Goal: Task Accomplishment & Management: Use online tool/utility

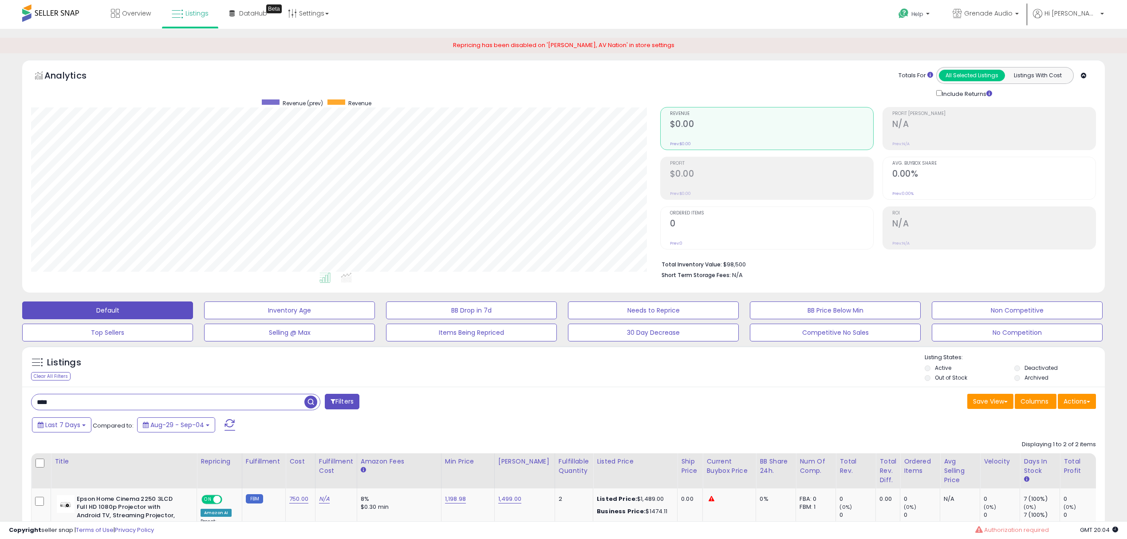
scroll to position [181, 629]
click at [190, 13] on span "Listings" at bounding box center [196, 13] width 23 height 9
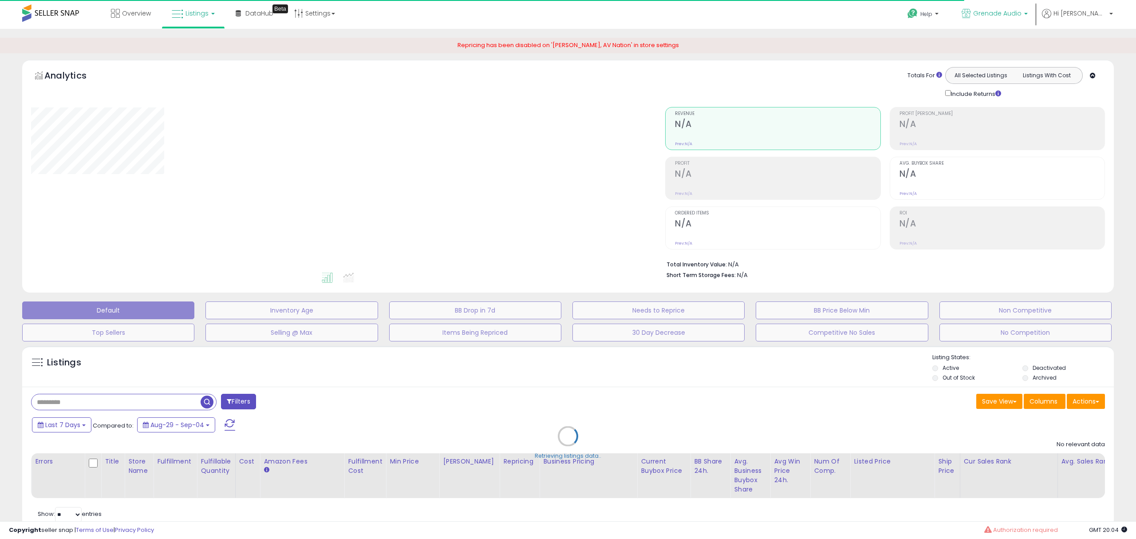
click at [1028, 17] on p "Grenade Audio" at bounding box center [995, 14] width 66 height 11
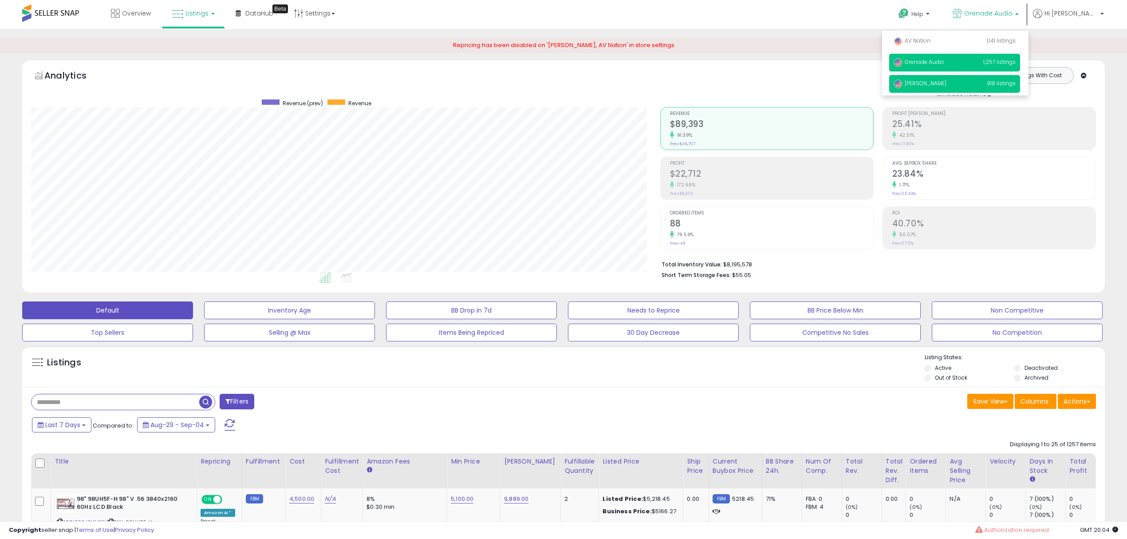
scroll to position [181, 629]
click at [947, 84] on span "Robertson AV" at bounding box center [920, 83] width 53 height 8
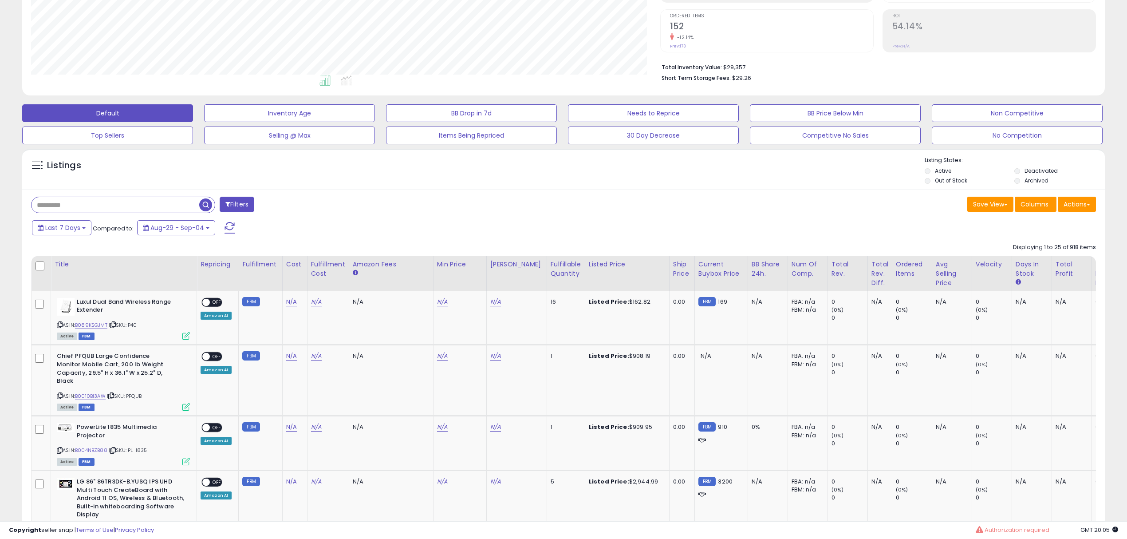
scroll to position [177, 0]
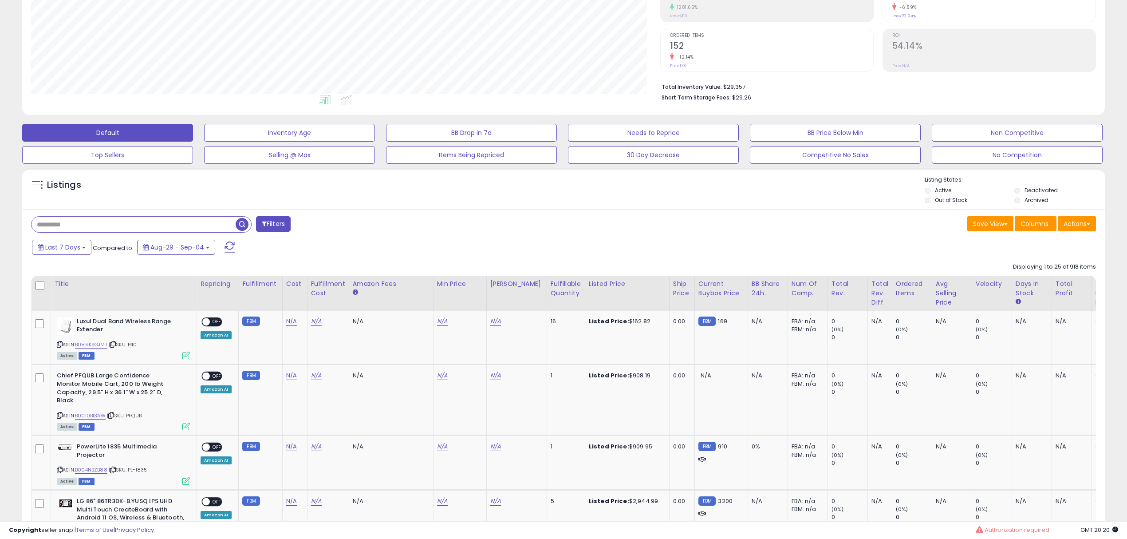
click at [91, 220] on input "text" at bounding box center [134, 225] width 204 height 16
type input "******"
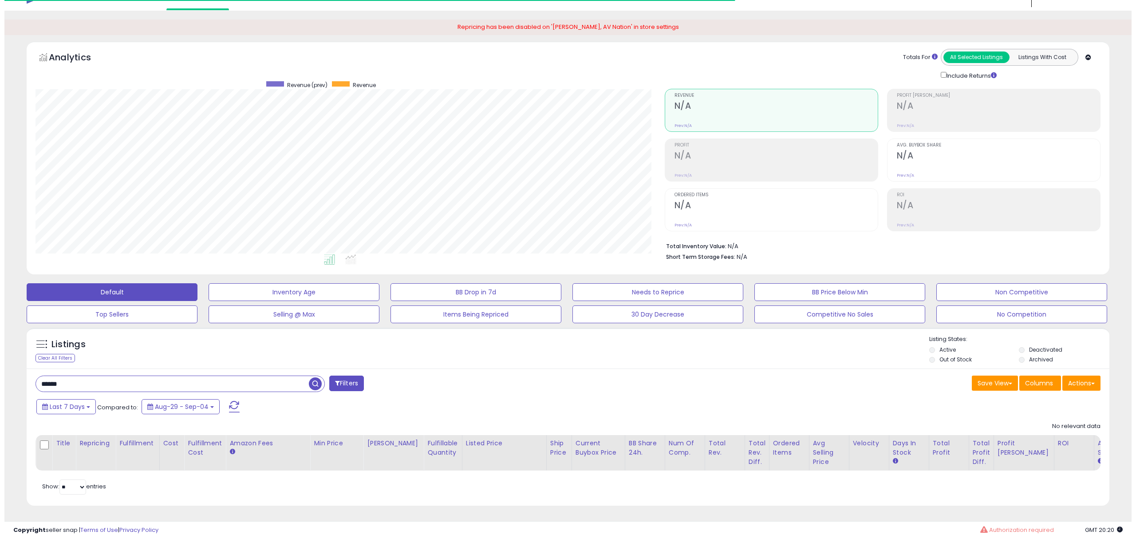
scroll to position [181, 629]
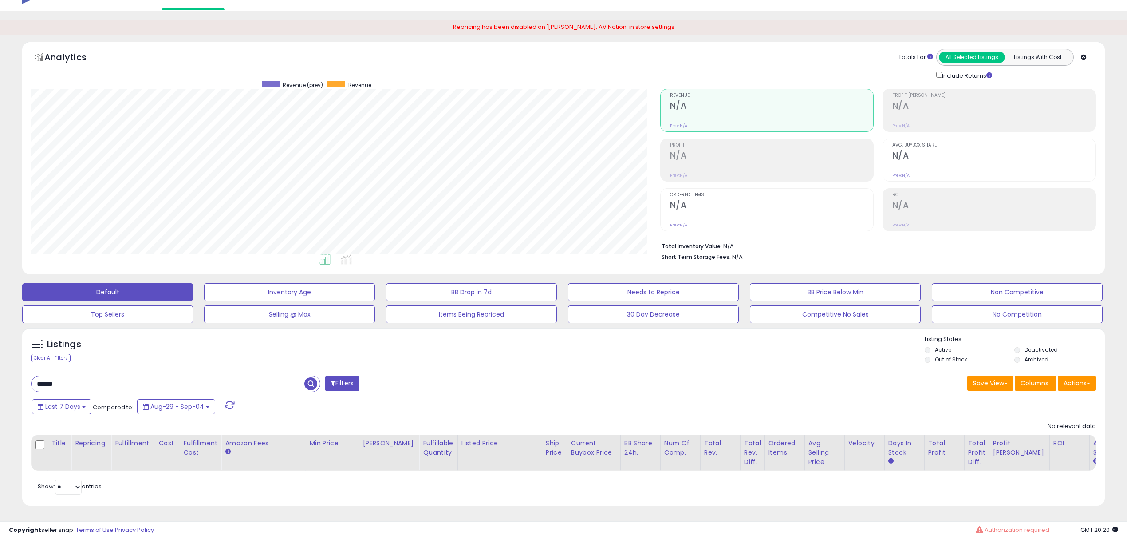
click at [309, 377] on span "button" at bounding box center [310, 383] width 13 height 13
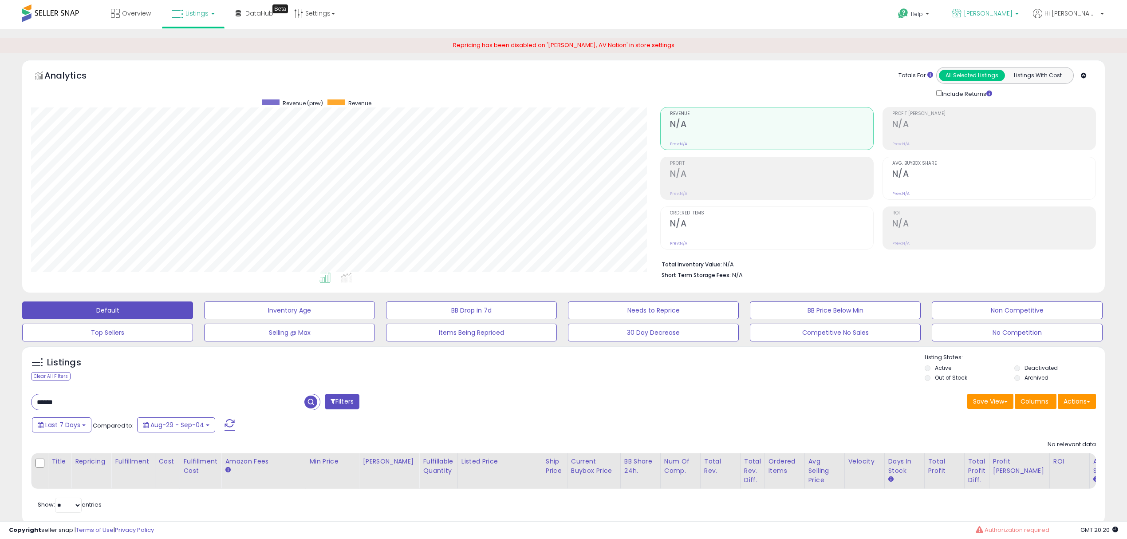
click at [1013, 10] on span "[PERSON_NAME]" at bounding box center [988, 13] width 49 height 9
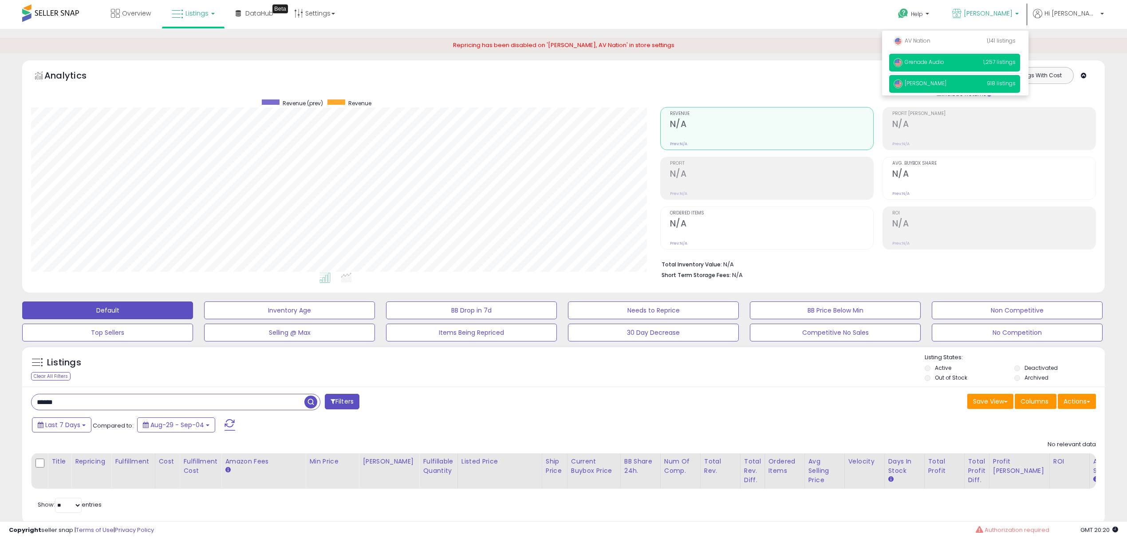
click at [944, 61] on span "Grenade Audio" at bounding box center [919, 62] width 51 height 8
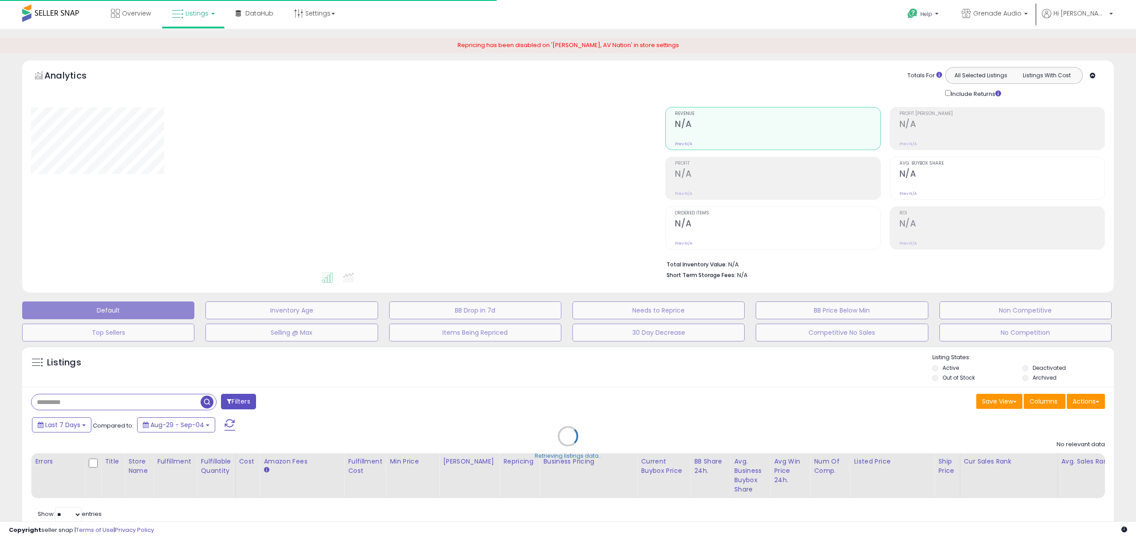
type input "******"
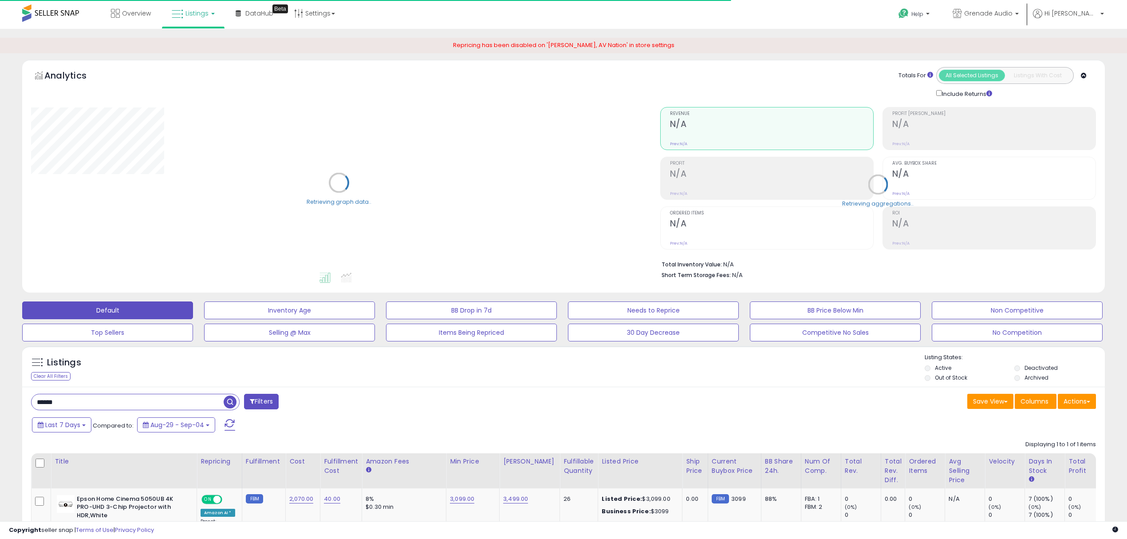
click at [99, 403] on input "******" at bounding box center [128, 402] width 192 height 16
click at [99, 403] on input "******" at bounding box center [168, 402] width 273 height 16
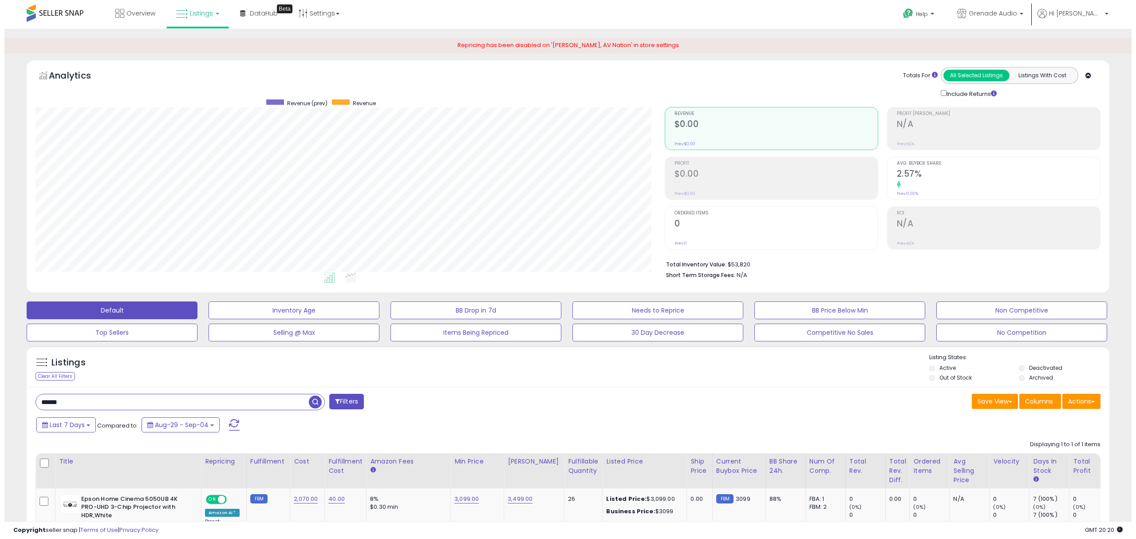
scroll to position [181, 629]
click at [308, 406] on span "button" at bounding box center [310, 401] width 13 height 13
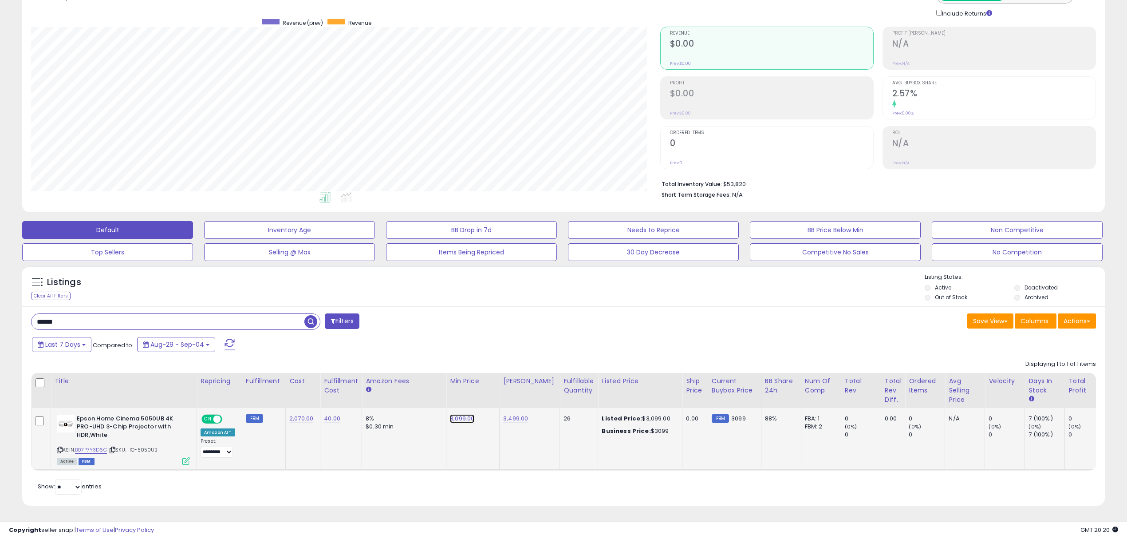
click at [462, 414] on link "3,099.00" at bounding box center [462, 418] width 24 height 9
click at [439, 393] on input "number" at bounding box center [433, 396] width 79 height 15
drag, startPoint x: 397, startPoint y: 391, endPoint x: 384, endPoint y: 390, distance: 12.9
click at [384, 390] on table "Title Repricing" at bounding box center [670, 422] width 1279 height 98
type input "****"
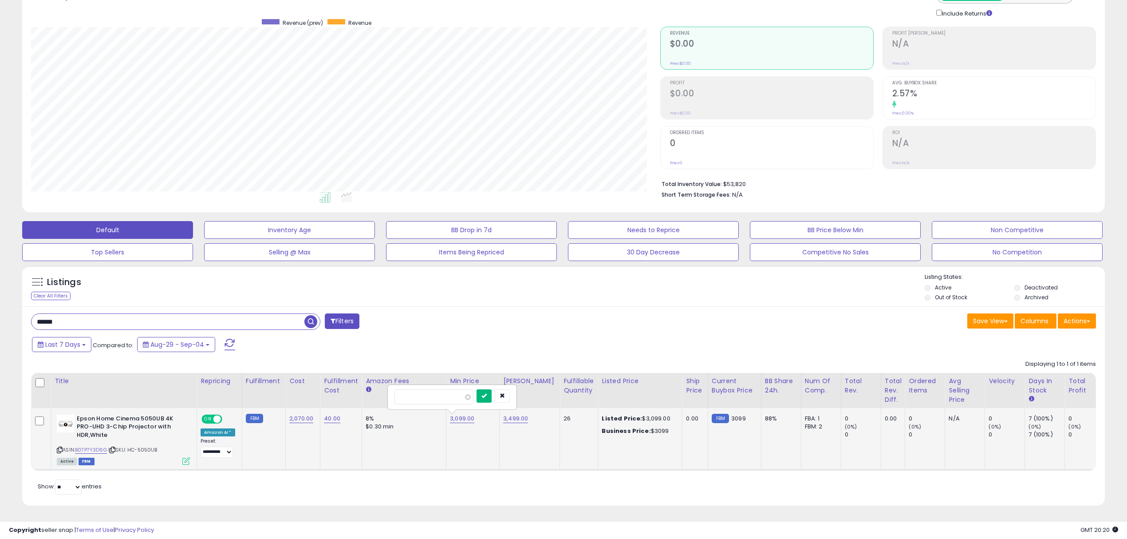
click at [487, 393] on icon "submit" at bounding box center [483, 395] width 5 height 5
click at [517, 414] on link "3,499.00" at bounding box center [515, 418] width 25 height 9
type input "****"
click at [540, 393] on icon "submit" at bounding box center [537, 395] width 5 height 5
click at [309, 315] on span "button" at bounding box center [310, 321] width 13 height 13
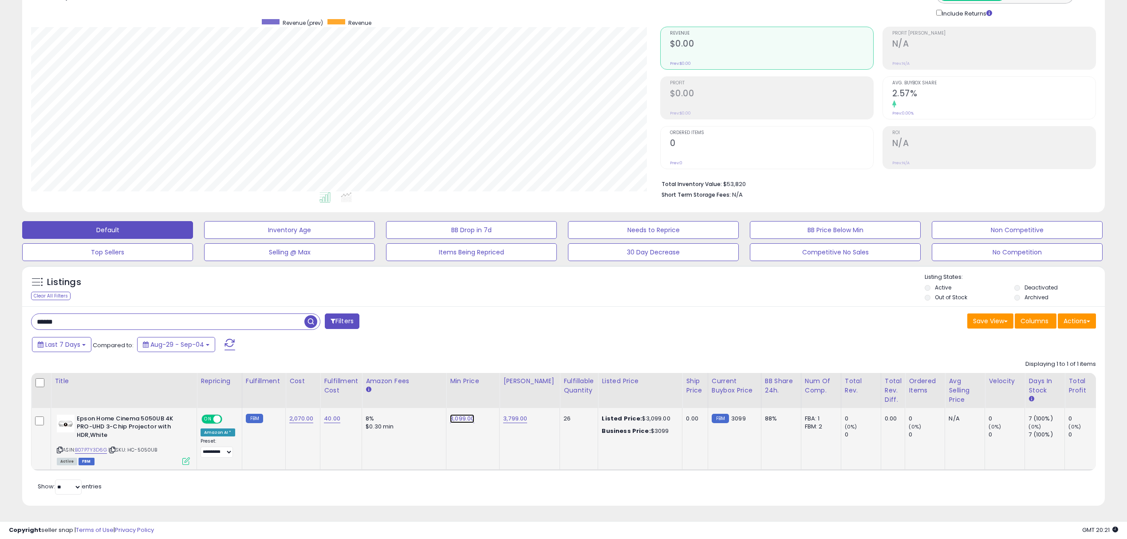
click at [464, 414] on link "3,099.00" at bounding box center [462, 418] width 24 height 9
click at [446, 390] on input "number" at bounding box center [433, 396] width 79 height 15
type input "****"
click at [487, 393] on icon "submit" at bounding box center [483, 395] width 5 height 5
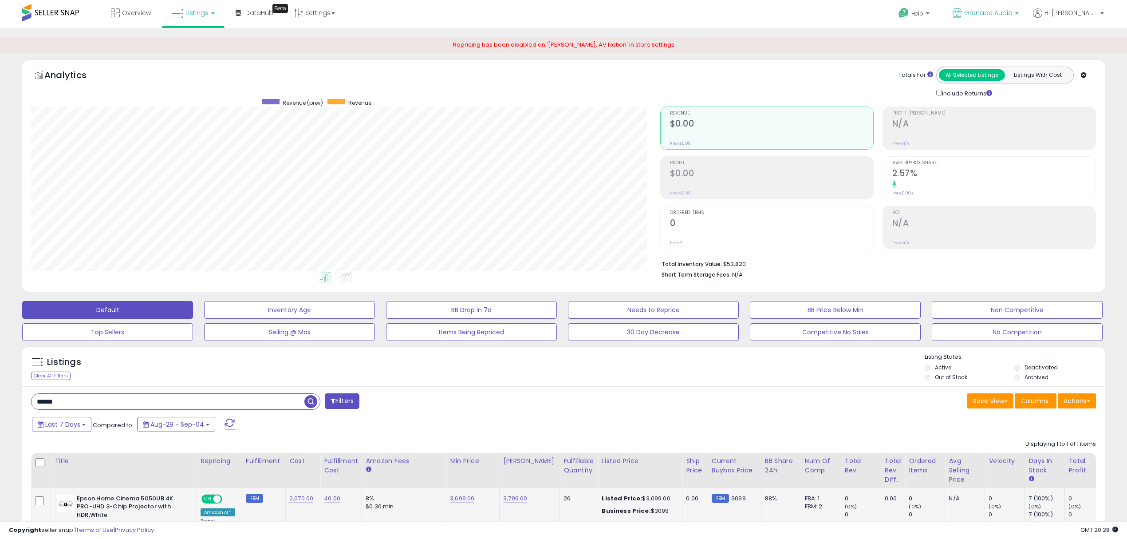
scroll to position [0, 0]
click at [1013, 10] on span "Grenade Audio" at bounding box center [988, 13] width 48 height 9
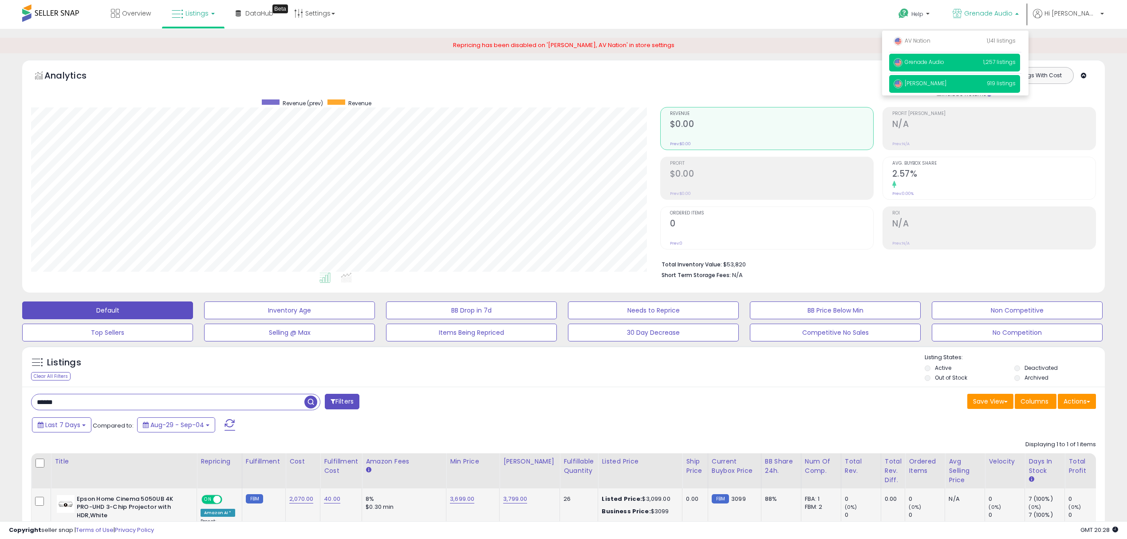
click at [947, 82] on span "[PERSON_NAME]" at bounding box center [920, 83] width 53 height 8
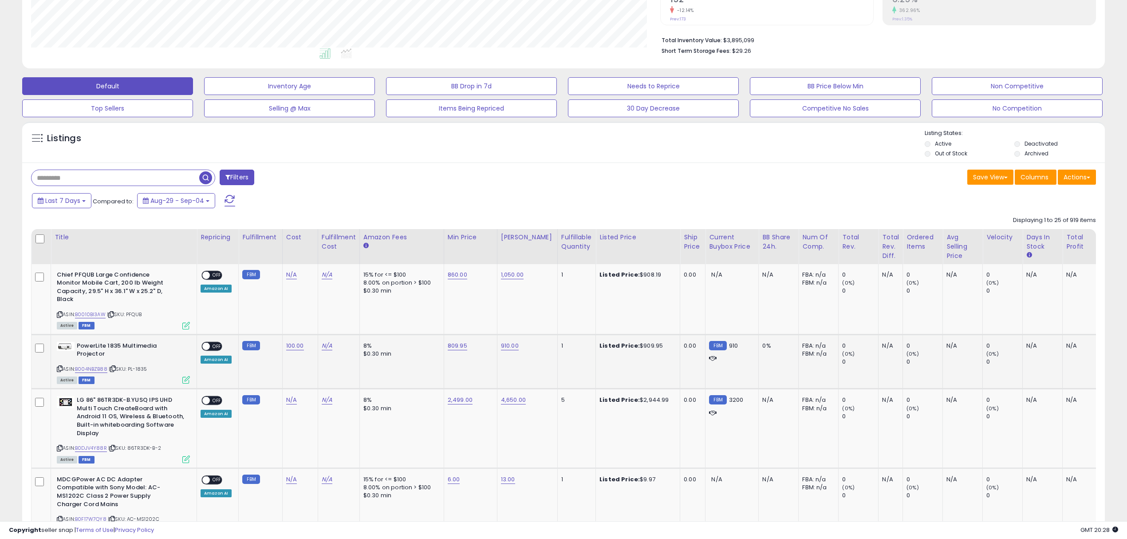
scroll to position [237, 0]
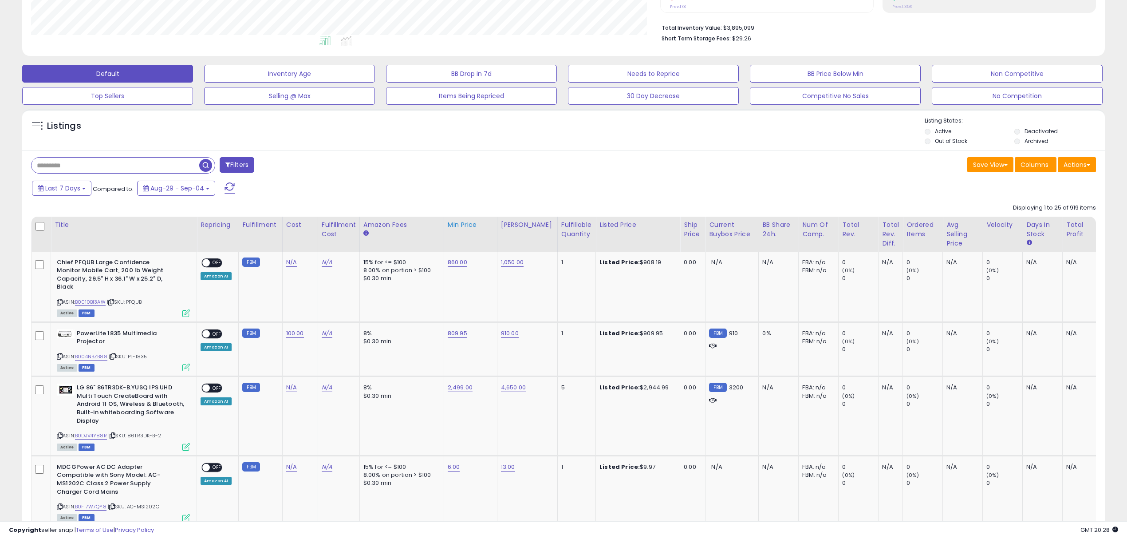
click at [465, 226] on div "Min Price" at bounding box center [471, 224] width 46 height 9
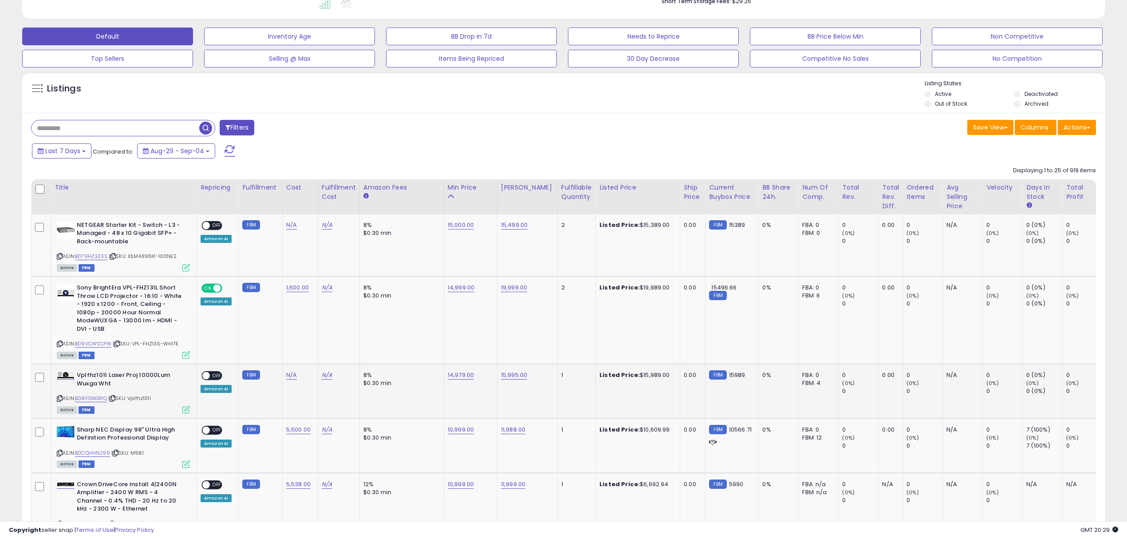
scroll to position [274, 0]
click at [462, 187] on div "Min Price" at bounding box center [471, 186] width 46 height 9
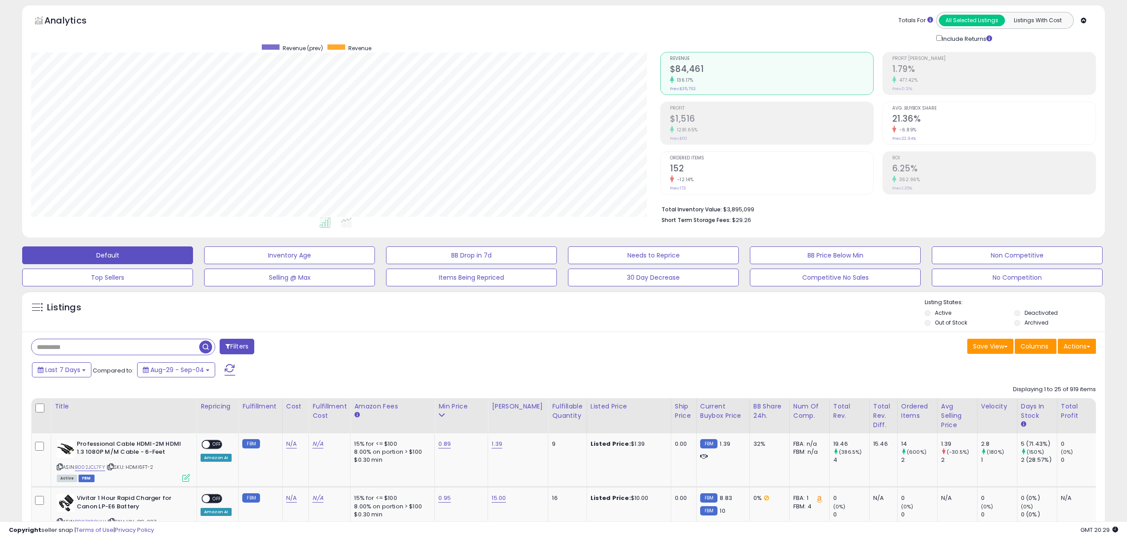
scroll to position [0, 0]
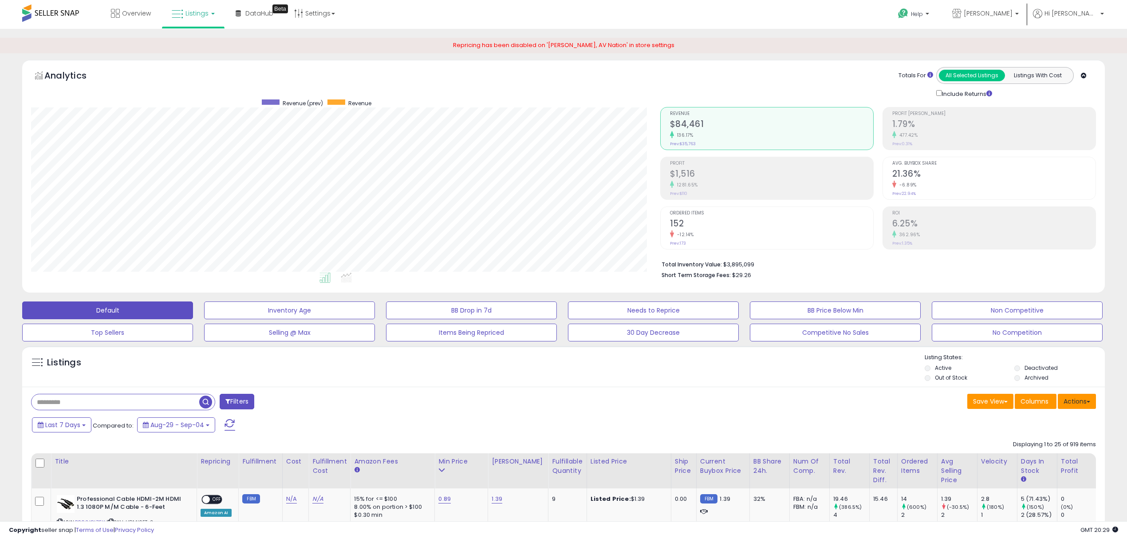
click at [1082, 405] on button "Actions" at bounding box center [1077, 401] width 38 height 15
click at [1042, 461] on link "Export All Columns" at bounding box center [1040, 458] width 97 height 14
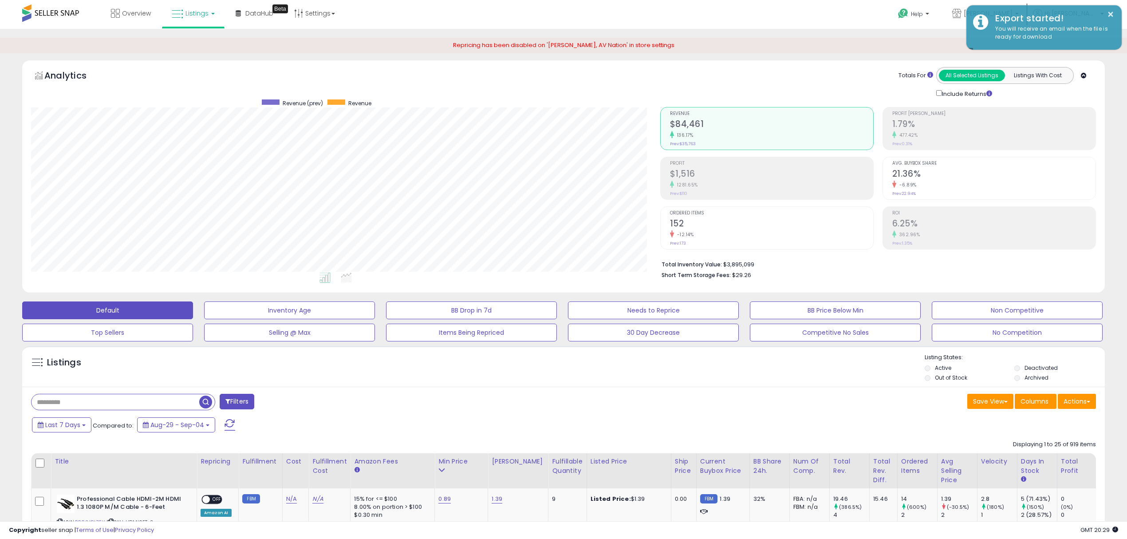
click at [822, 78] on div "Totals For All Selected Listings Listings With Cost Include Returns" at bounding box center [875, 83] width 430 height 32
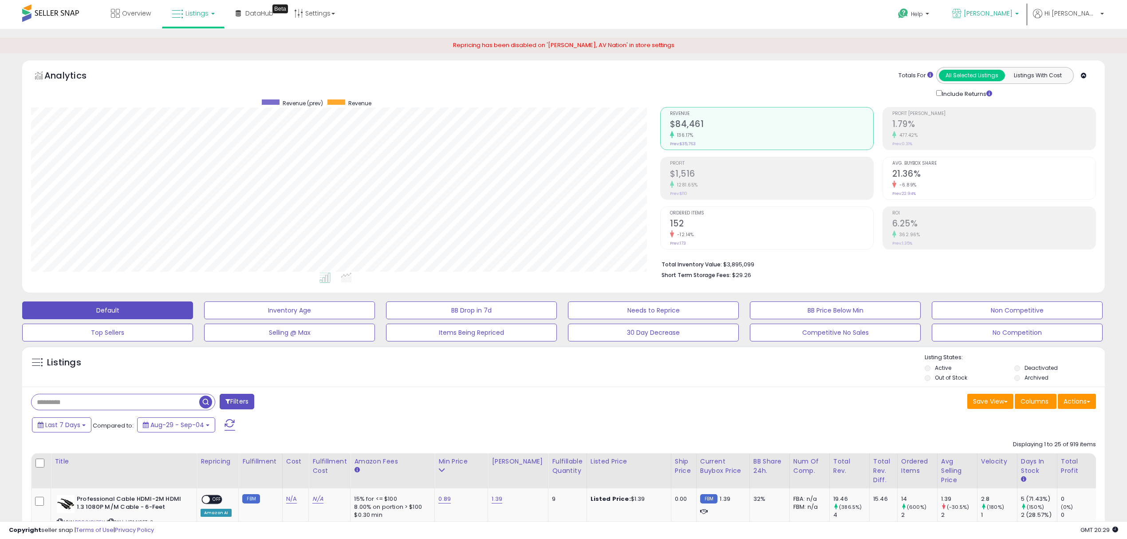
click at [1013, 15] on span "Robertson AV" at bounding box center [988, 13] width 49 height 9
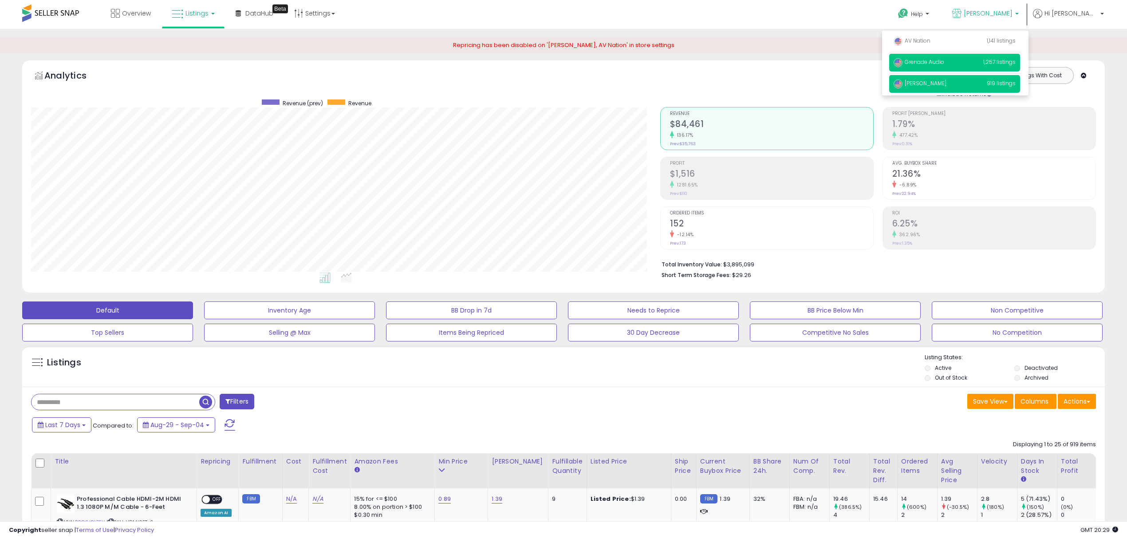
click at [944, 59] on span "Grenade Audio" at bounding box center [919, 62] width 51 height 8
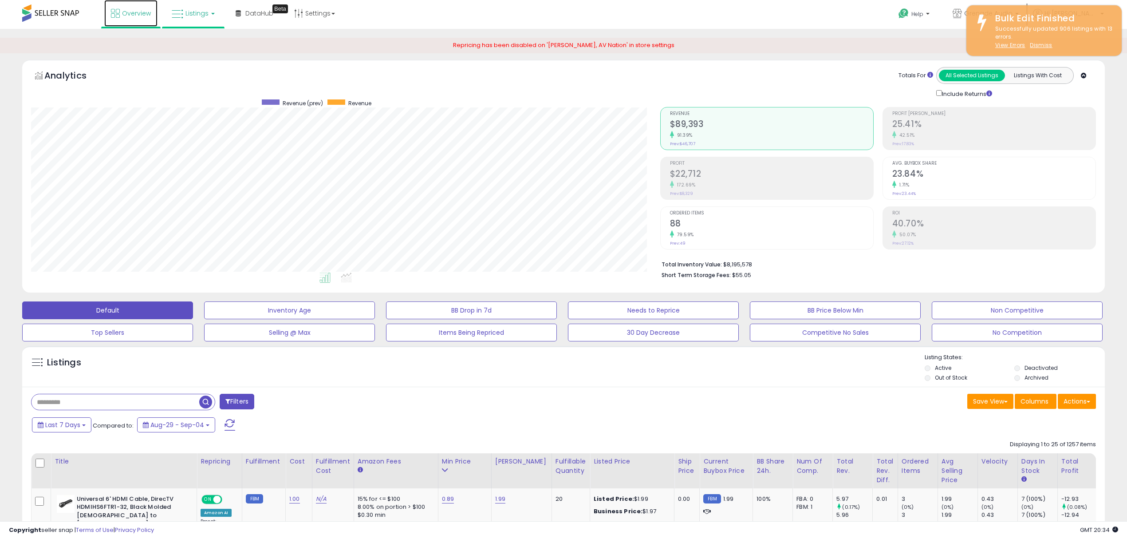
click at [130, 16] on span "Overview" at bounding box center [136, 13] width 29 height 9
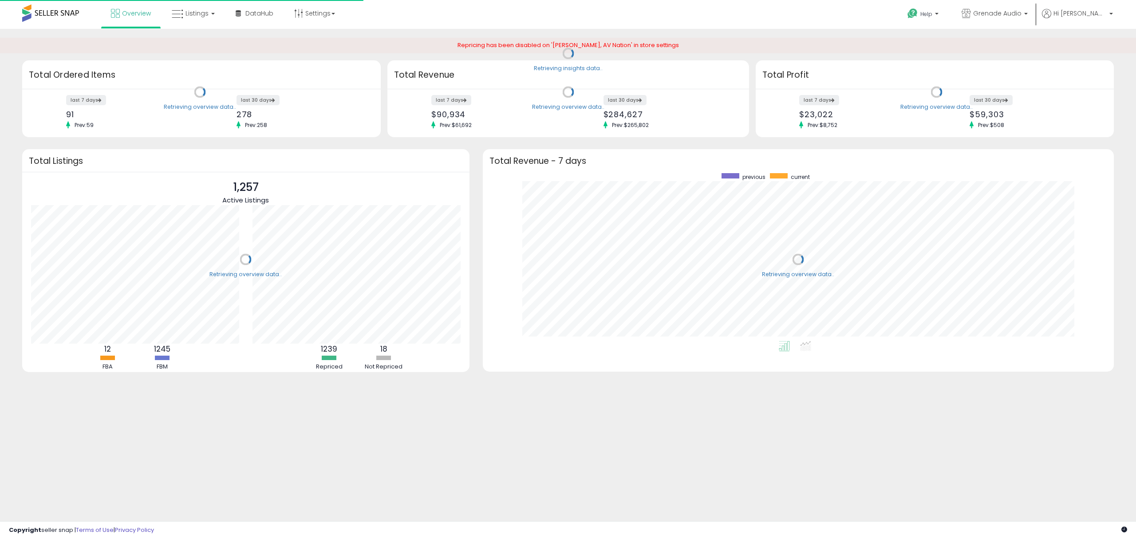
scroll to position [167, 613]
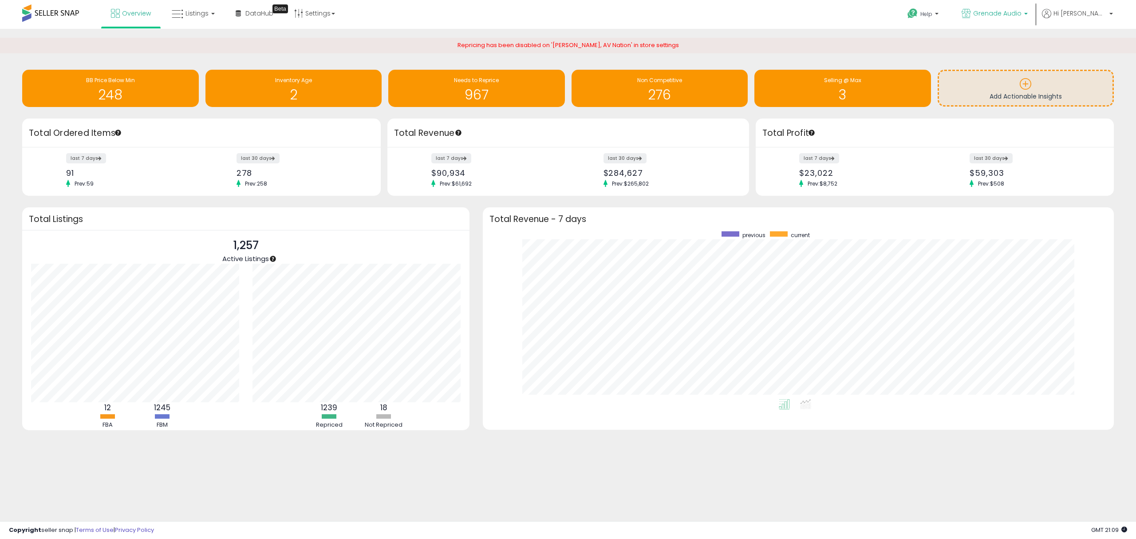
click at [1022, 16] on span "Grenade Audio" at bounding box center [997, 13] width 48 height 9
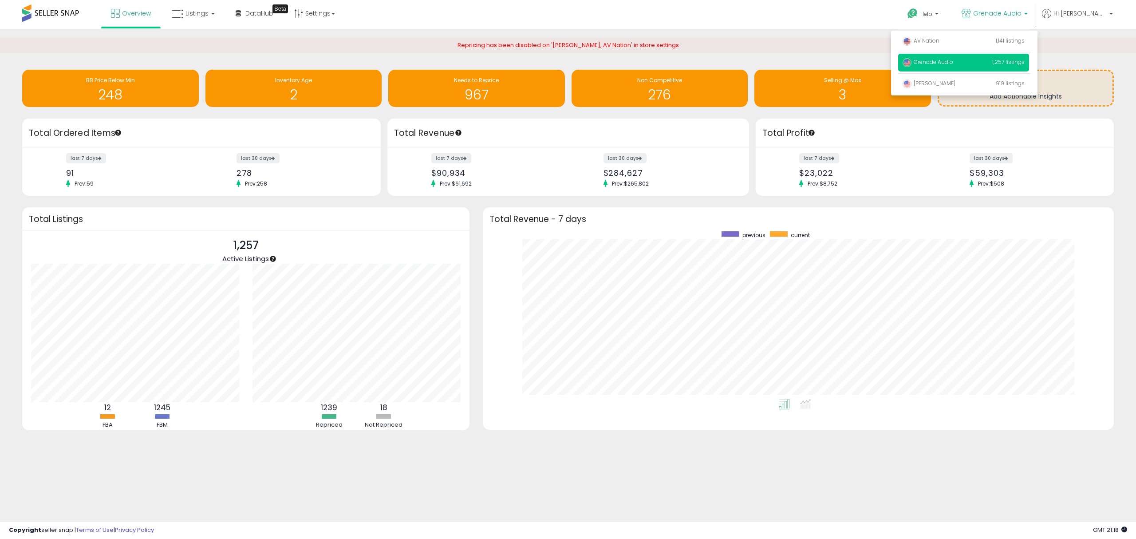
click at [977, 66] on p "Grenade Audio 1,257 listings" at bounding box center [963, 63] width 131 height 18
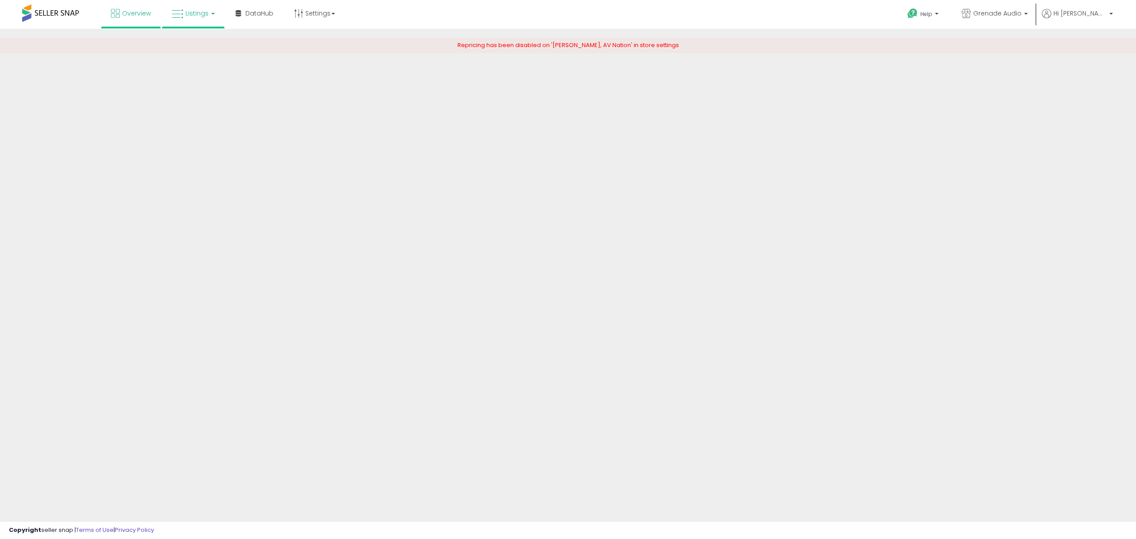
click at [193, 11] on span "Listings" at bounding box center [196, 13] width 23 height 9
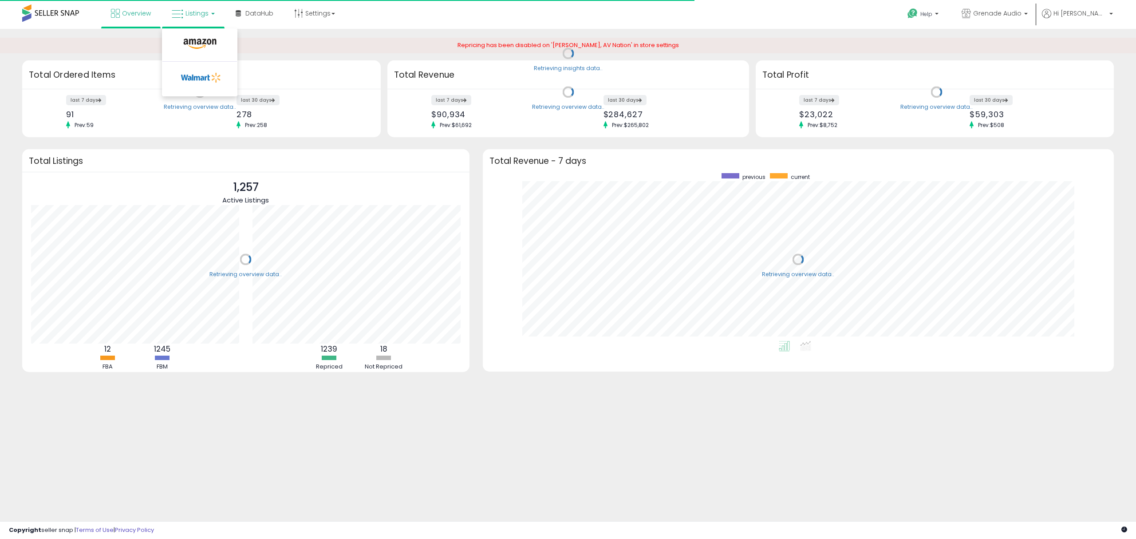
scroll to position [167, 613]
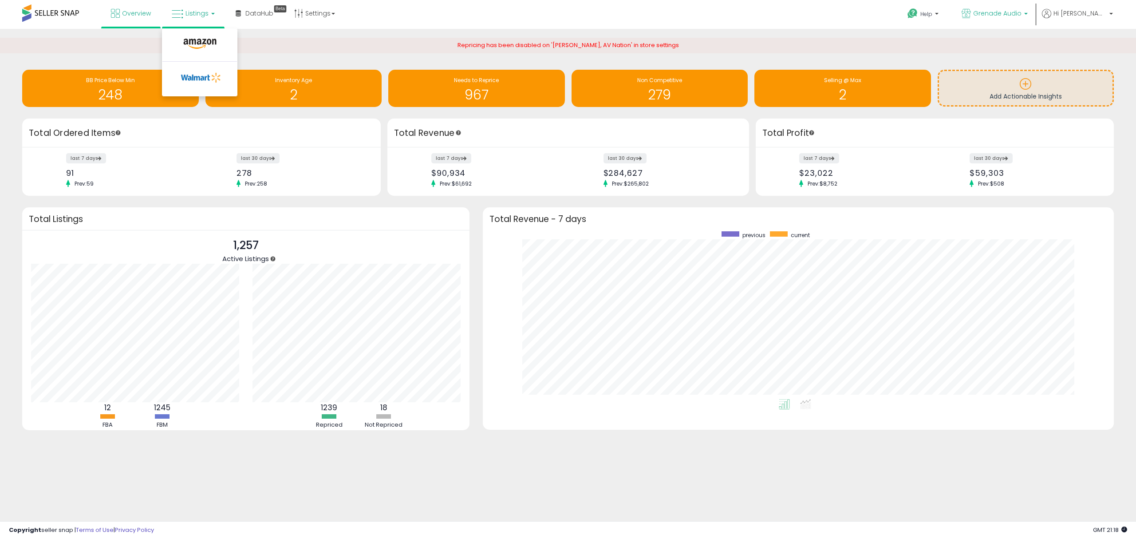
click at [1023, 21] on link "Grenade Audio" at bounding box center [994, 14] width 79 height 29
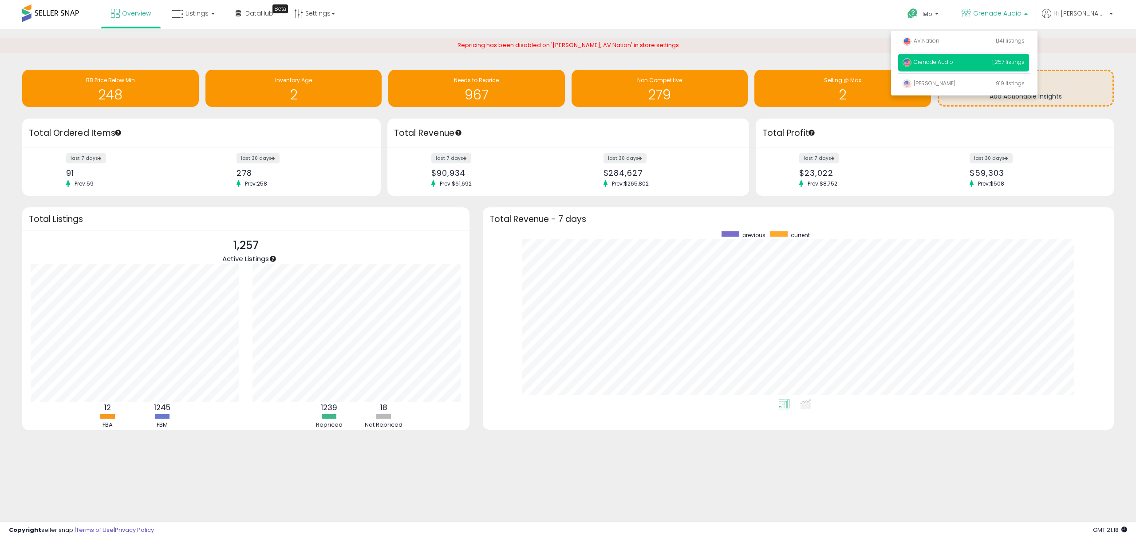
click at [953, 64] on span "Grenade Audio" at bounding box center [928, 62] width 51 height 8
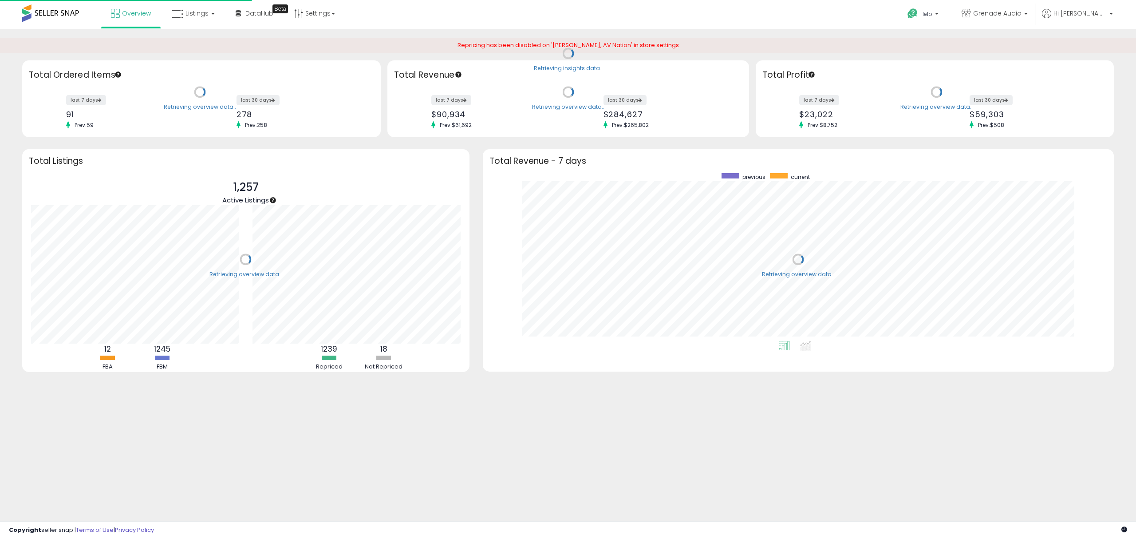
scroll to position [167, 613]
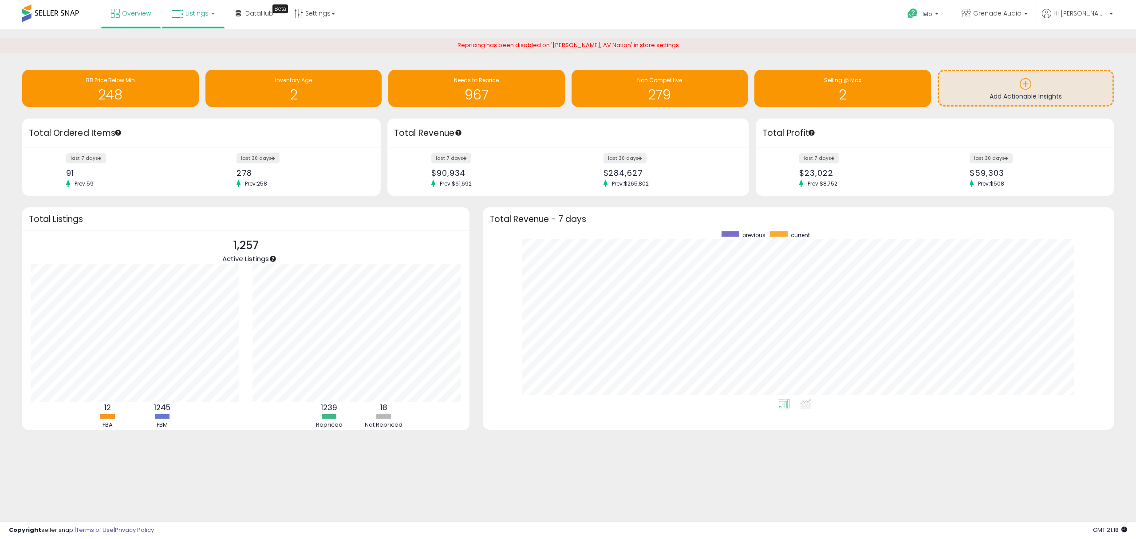
click at [199, 12] on span "Listings" at bounding box center [196, 13] width 23 height 9
click at [204, 43] on icon at bounding box center [200, 44] width 39 height 12
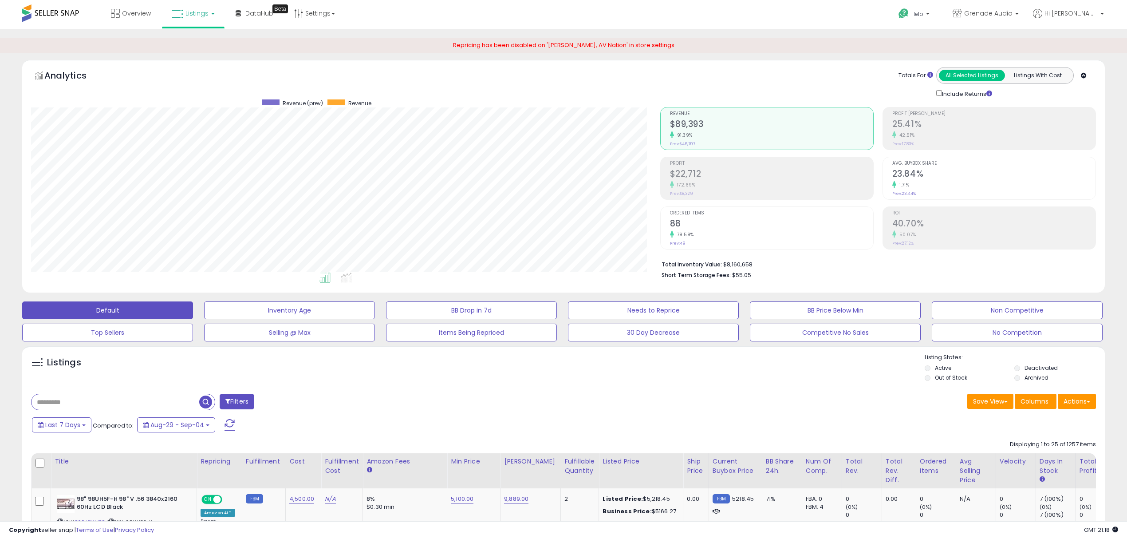
scroll to position [181, 629]
click at [209, 16] on link "Listings" at bounding box center [193, 13] width 56 height 27
click at [198, 80] on icon at bounding box center [201, 77] width 47 height 13
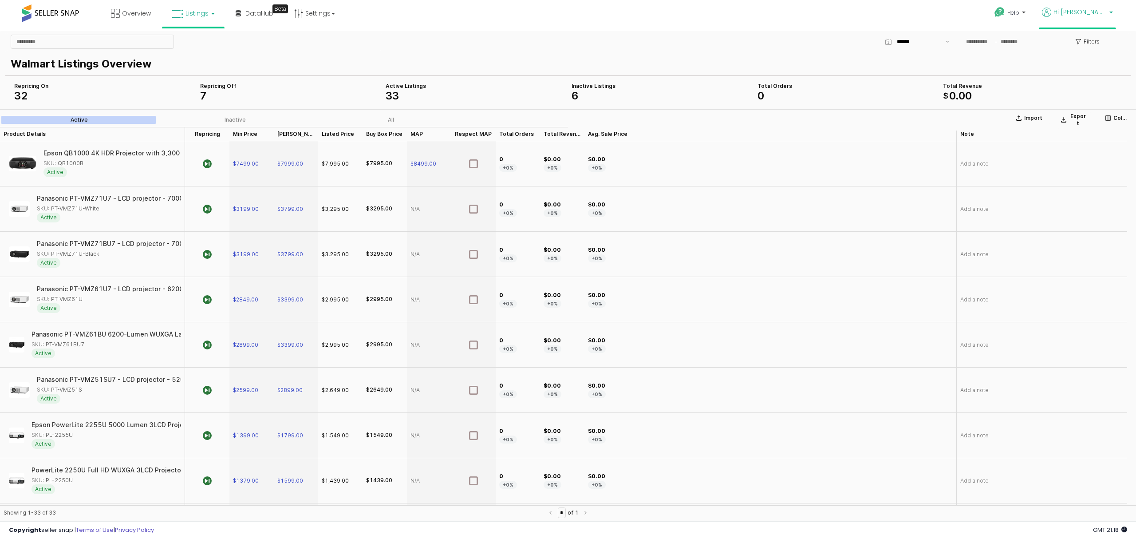
click at [1104, 14] on span "Hi [PERSON_NAME]" at bounding box center [1079, 12] width 53 height 9
click at [942, 15] on div "Help Contact Support Search Knowledge Hub Request a Feature Hi Moe Account" at bounding box center [934, 19] width 377 height 38
click at [1108, 12] on p "Hi [PERSON_NAME]" at bounding box center [1077, 13] width 71 height 11
click at [1100, 11] on span "Hi [PERSON_NAME]" at bounding box center [1079, 12] width 53 height 9
click at [1097, 14] on span "Hi [PERSON_NAME]" at bounding box center [1079, 12] width 53 height 9
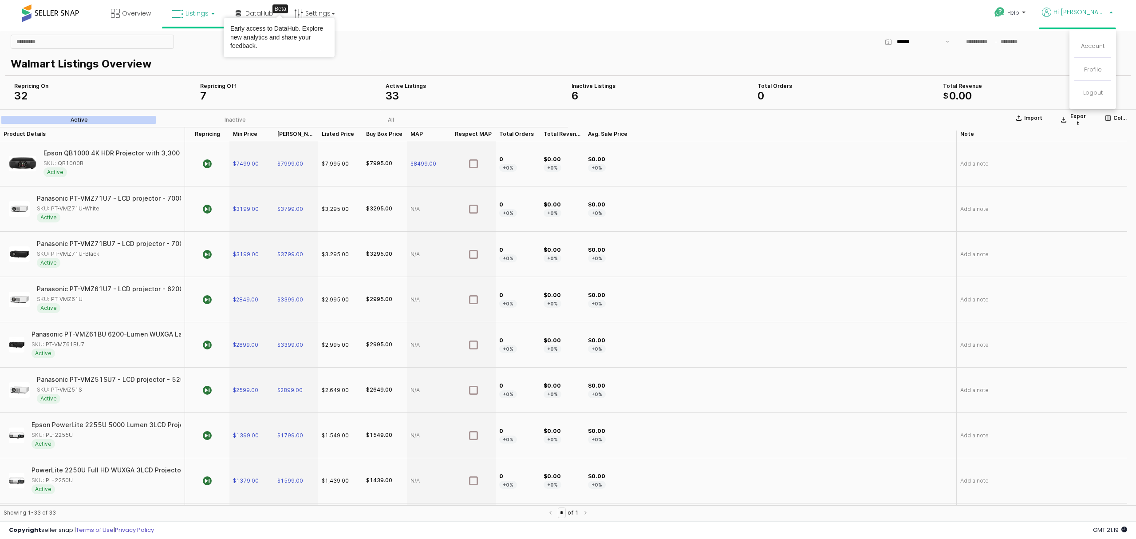
click at [211, 13] on b at bounding box center [213, 14] width 4 height 2
drag, startPoint x: 202, startPoint y: 42, endPoint x: 202, endPoint y: 12, distance: 30.2
click at [202, 42] on icon at bounding box center [200, 44] width 39 height 12
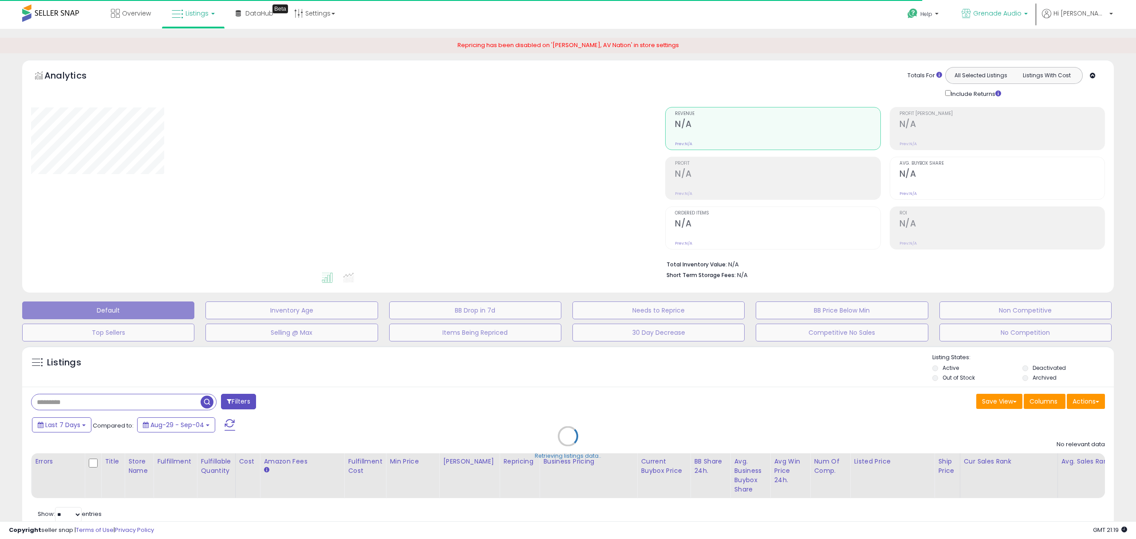
click at [1030, 4] on link "Grenade Audio" at bounding box center [994, 14] width 79 height 29
click at [0, 0] on p "AV Nation 1,141 listings" at bounding box center [0, 0] width 0 height 0
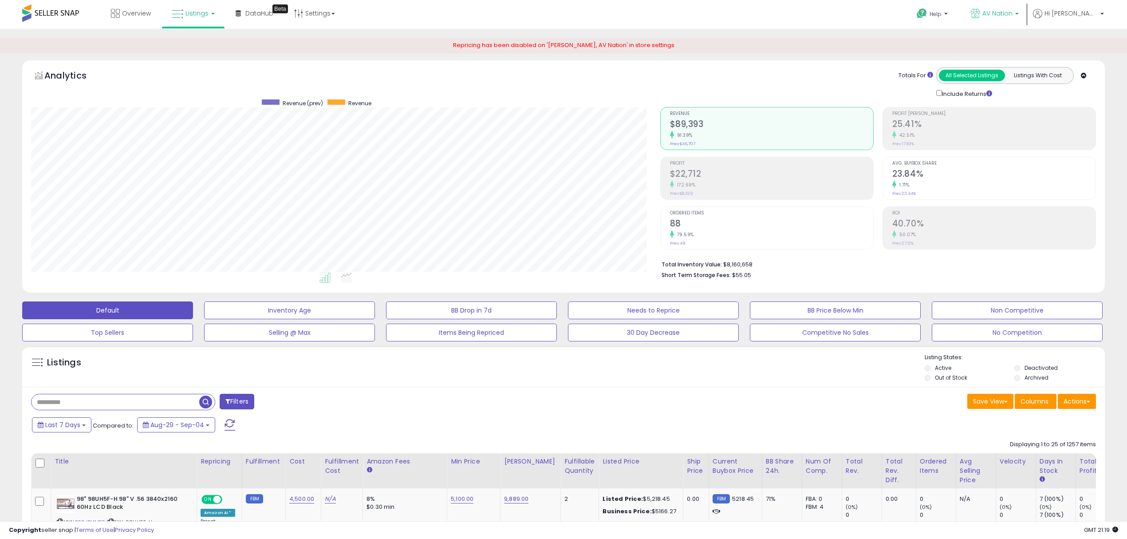
click at [1013, 15] on span "AV Nation" at bounding box center [997, 13] width 30 height 9
click at [931, 41] on span "AV Nation" at bounding box center [912, 41] width 37 height 8
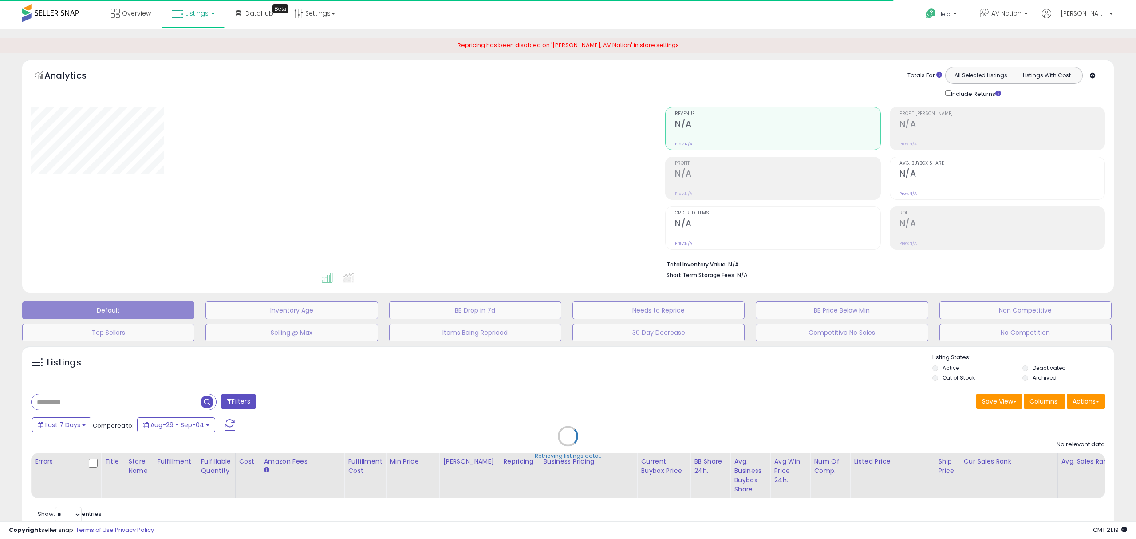
drag, startPoint x: 460, startPoint y: 45, endPoint x: 676, endPoint y: 61, distance: 217.1
click at [688, 45] on div "Repricing has been disabled on '[PERSON_NAME], AV Nation' in store settings" at bounding box center [568, 46] width 1136 height 16
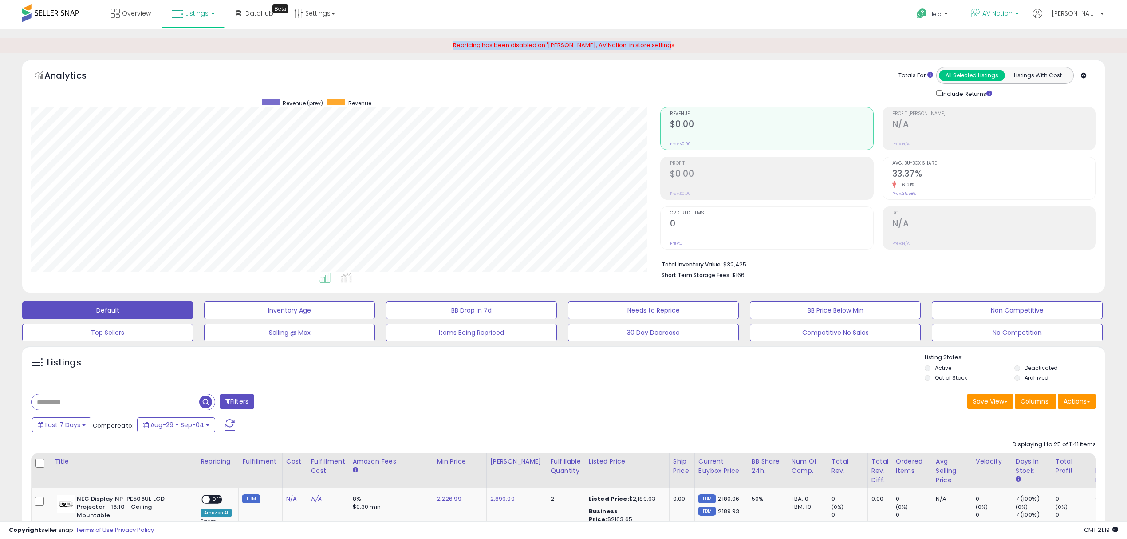
click at [1013, 15] on span "AV Nation" at bounding box center [997, 13] width 30 height 9
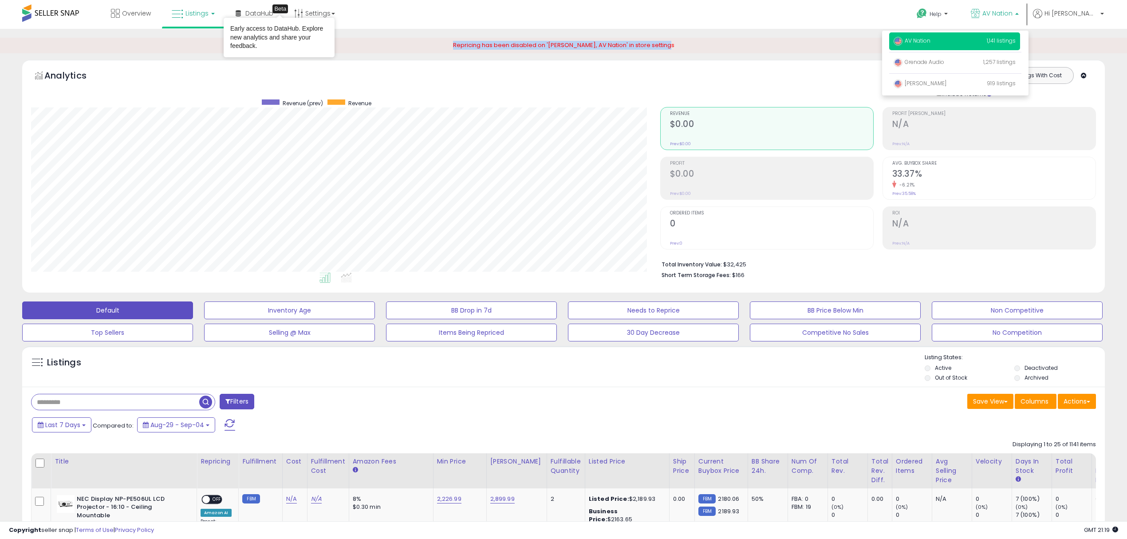
click at [201, 14] on span "Listings" at bounding box center [196, 13] width 23 height 9
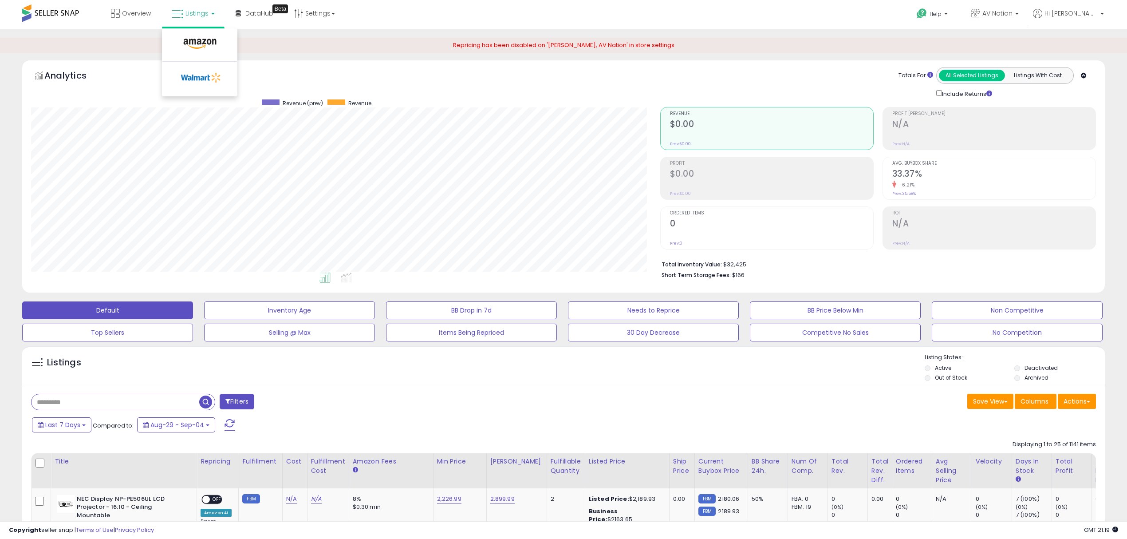
click at [468, 403] on div "Filters" at bounding box center [293, 403] width 539 height 18
click at [201, 14] on span "Listings" at bounding box center [196, 13] width 23 height 9
click at [196, 79] on icon at bounding box center [201, 77] width 47 height 13
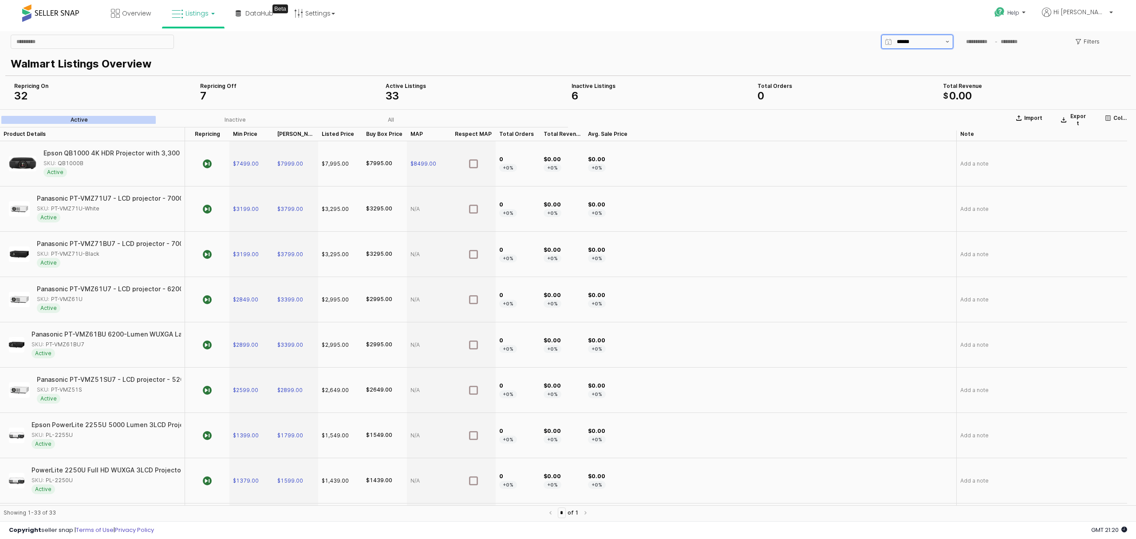
click at [950, 43] on button "Show suggestions" at bounding box center [947, 41] width 11 height 13
click at [104, 383] on div "Panasonic PT-VMZ51SU7 - LCD projector - 5200 lumens - WUXGA (1920 x 1200) - 108…" at bounding box center [176, 379] width 299 height 6
click at [87, 393] on div "SKU: PT-VMZ51S" at bounding box center [106, 390] width 139 height 8
click at [64, 393] on div "SKU: PT-VMZ51S" at bounding box center [59, 390] width 45 height 8
click at [246, 394] on span "$2599.00" at bounding box center [245, 390] width 25 height 7
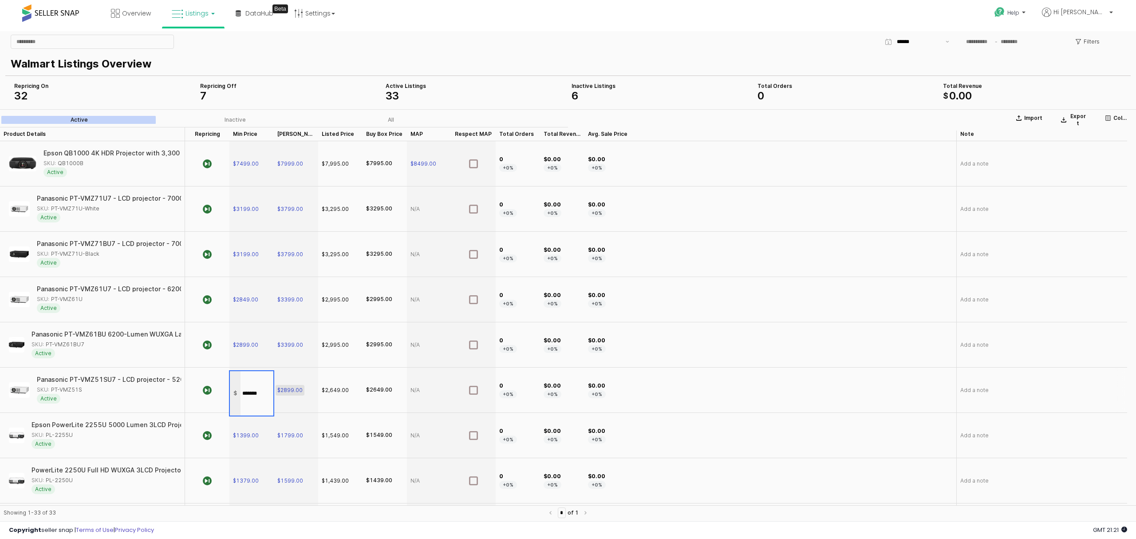
click at [283, 394] on span "$2899.00" at bounding box center [289, 390] width 25 height 7
click at [91, 394] on div "SKU: PT-VMZ51S" at bounding box center [106, 390] width 139 height 8
drag, startPoint x: 91, startPoint y: 391, endPoint x: 80, endPoint y: 394, distance: 11.0
click at [80, 394] on div "SKU: PT-VMZ51S" at bounding box center [106, 390] width 139 height 8
copy div "PT-VMZ51S"
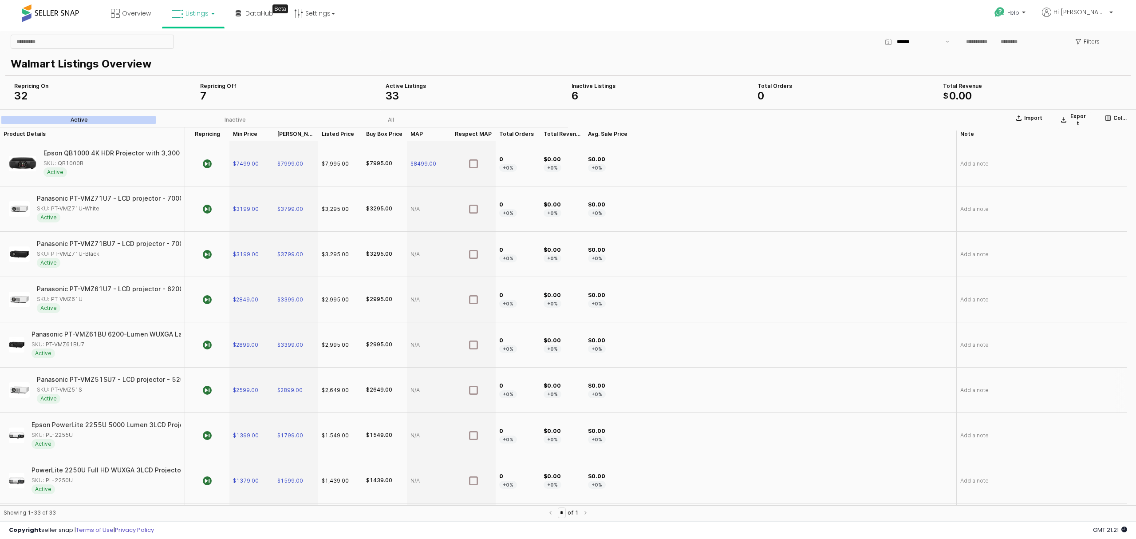
drag, startPoint x: 101, startPoint y: 382, endPoint x: 96, endPoint y: 382, distance: 4.9
click at [96, 382] on div "Panasonic PT-VMZ51SU7 - LCD projector - 5200 lumens - WUXGA (1920 x 1200) - 108…" at bounding box center [184, 379] width 299 height 6
